Goal: Information Seeking & Learning: Learn about a topic

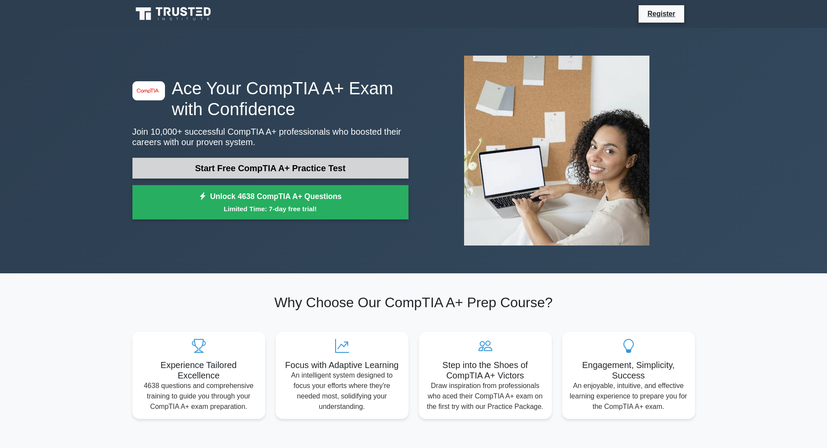
click at [221, 168] on link "Start Free CompTIA A+ Practice Test" at bounding box center [270, 168] width 276 height 21
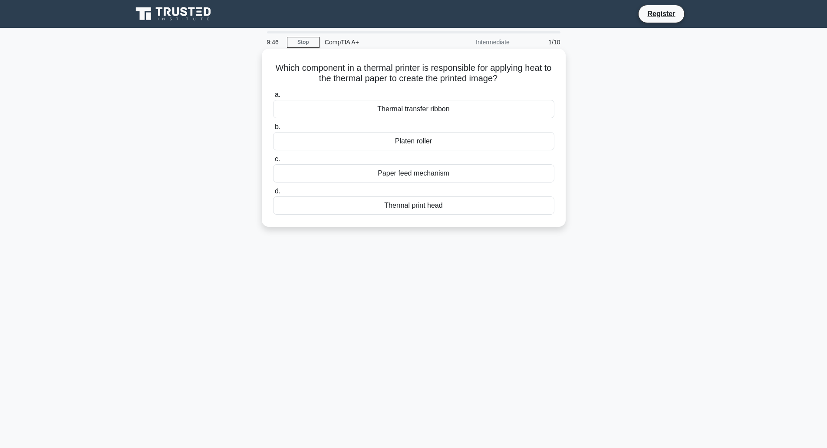
click at [412, 111] on div "Thermal transfer ribbon" at bounding box center [413, 109] width 281 height 18
click at [273, 98] on input "a. Thermal transfer ribbon" at bounding box center [273, 95] width 0 height 6
click at [468, 209] on div "Copper" at bounding box center [413, 205] width 281 height 18
click at [273, 194] on input "d. Copper" at bounding box center [273, 191] width 0 height 6
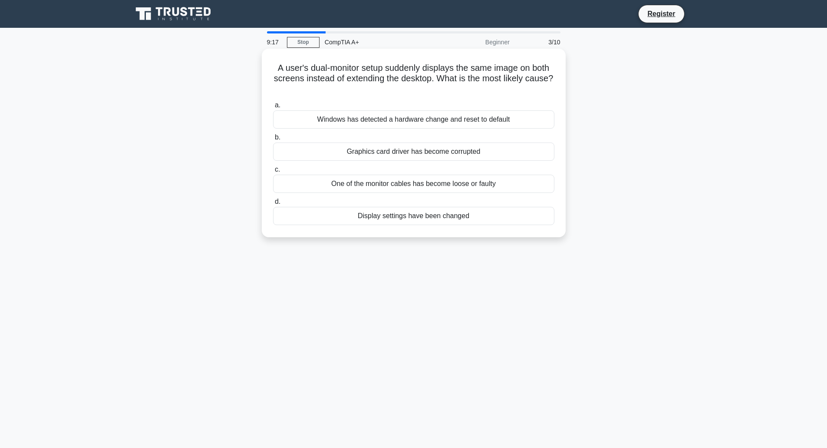
click at [429, 223] on div "Display settings have been changed" at bounding box center [413, 216] width 281 height 18
click at [273, 204] on input "d. Display settings have been changed" at bounding box center [273, 202] width 0 height 6
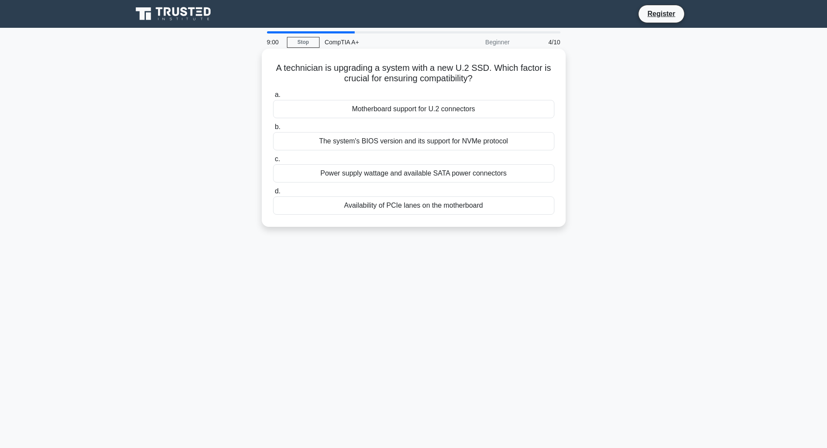
click at [491, 138] on div "The system's BIOS version and its support for NVMe protocol" at bounding box center [413, 141] width 281 height 18
click at [273, 130] on input "b. The system's BIOS version and its support for NVMe protocol" at bounding box center [273, 127] width 0 height 6
click at [410, 170] on div "The firewall is blocking the FTP ports" at bounding box center [413, 173] width 281 height 18
click at [273, 162] on input "c. The firewall is blocking the FTP ports" at bounding box center [273, 159] width 0 height 6
click at [451, 173] on div "Conduct regular interactive workshops with real-world examples" at bounding box center [413, 173] width 281 height 18
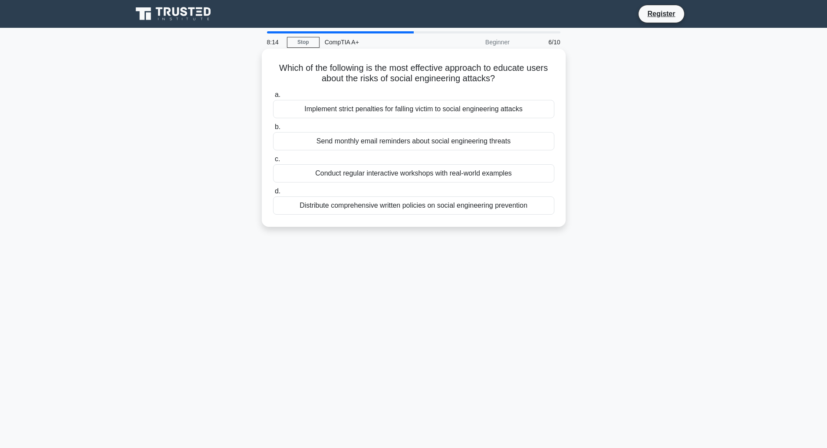
click at [273, 162] on input "c. Conduct regular interactive workshops with real-world examples" at bounding box center [273, 159] width 0 height 6
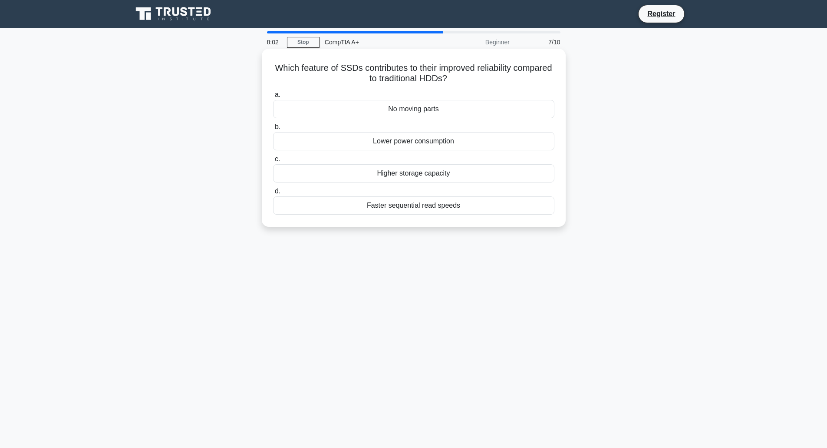
click at [458, 109] on div "No moving parts" at bounding box center [413, 109] width 281 height 18
click at [273, 98] on input "a. No moving parts" at bounding box center [273, 95] width 0 height 6
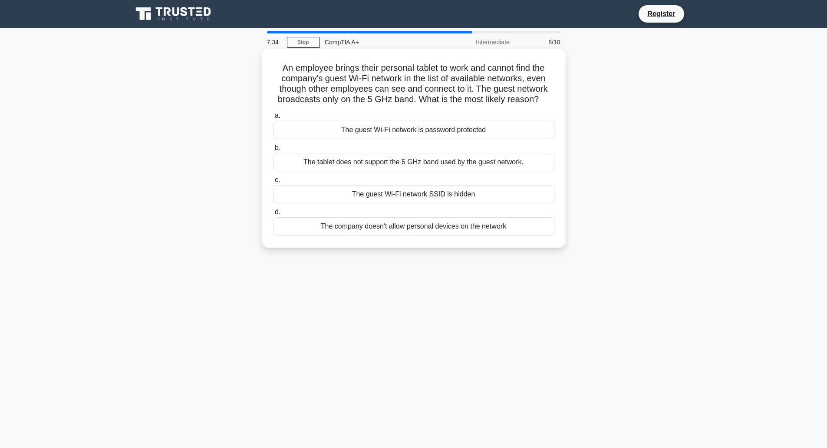
click at [420, 162] on div "The tablet does not support the 5 GHz band used by the guest network." at bounding box center [413, 162] width 281 height 18
click at [273, 151] on input "b. The tablet does not support the 5 GHz band used by the guest network." at bounding box center [273, 148] width 0 height 6
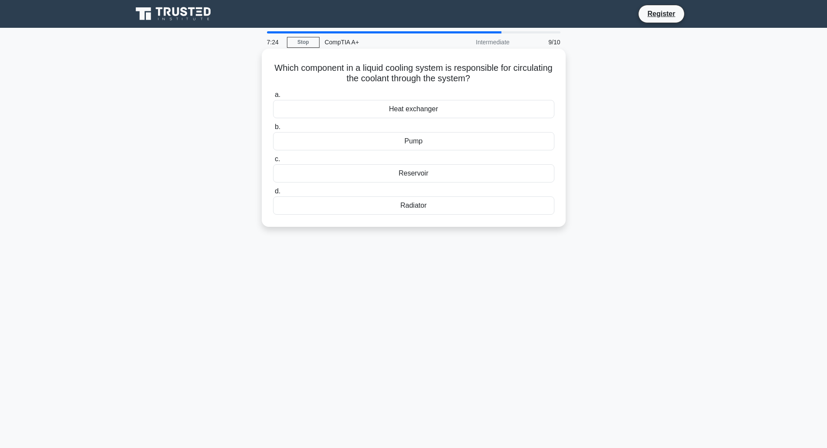
click at [413, 138] on div "Pump" at bounding box center [413, 141] width 281 height 18
click at [273, 130] on input "b. Pump" at bounding box center [273, 127] width 0 height 6
click at [472, 112] on div "AES (Advanced Encryption Standard)" at bounding box center [413, 109] width 281 height 18
click at [273, 98] on input "a. AES (Advanced Encryption Standard)" at bounding box center [273, 95] width 0 height 6
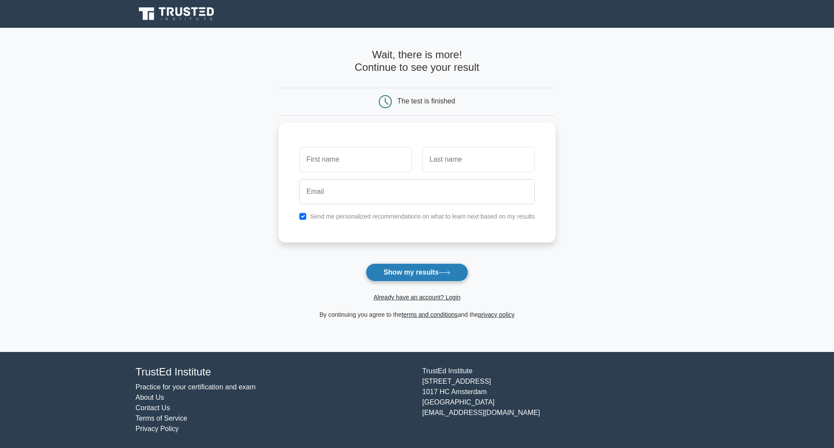
click at [455, 274] on button "Show my results" at bounding box center [417, 272] width 102 height 18
